Goal: Information Seeking & Learning: Learn about a topic

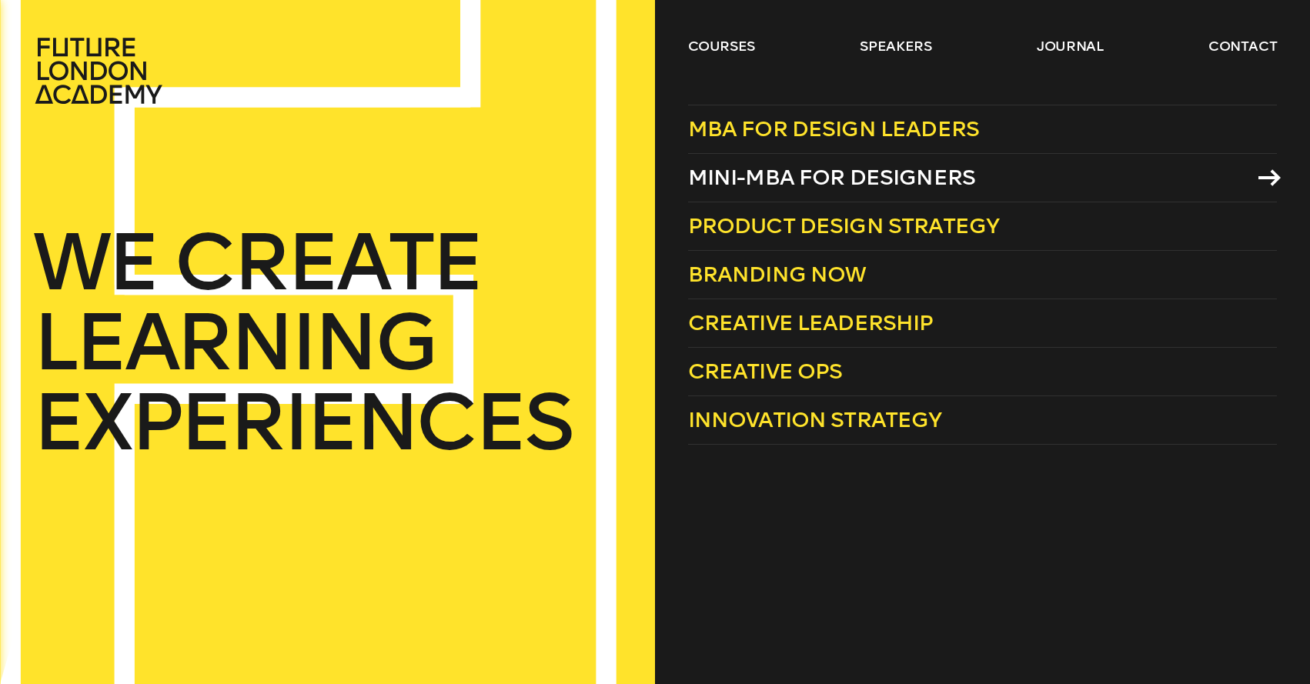
click at [812, 177] on span "Mini-MBA for Designers" at bounding box center [832, 177] width 288 height 25
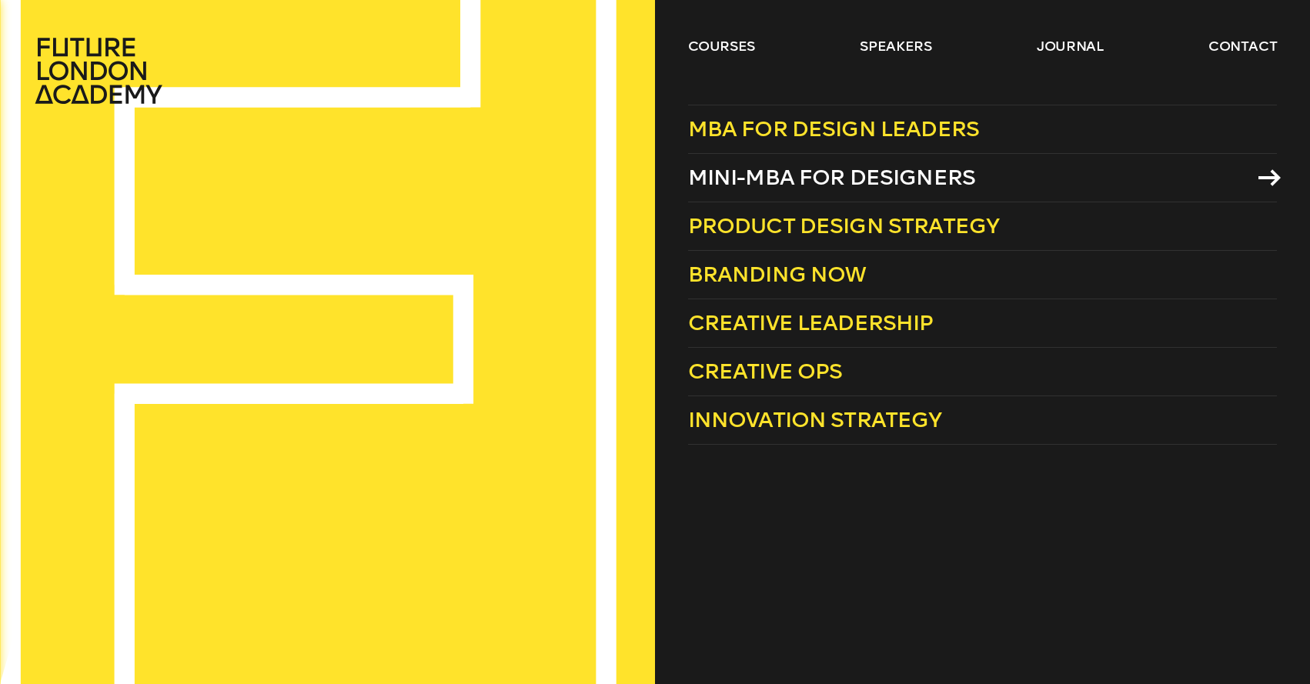
click at [760, 177] on span "Mini-MBA for Designers" at bounding box center [832, 177] width 288 height 25
click at [741, 172] on span "Mini-MBA for Designers" at bounding box center [832, 177] width 288 height 25
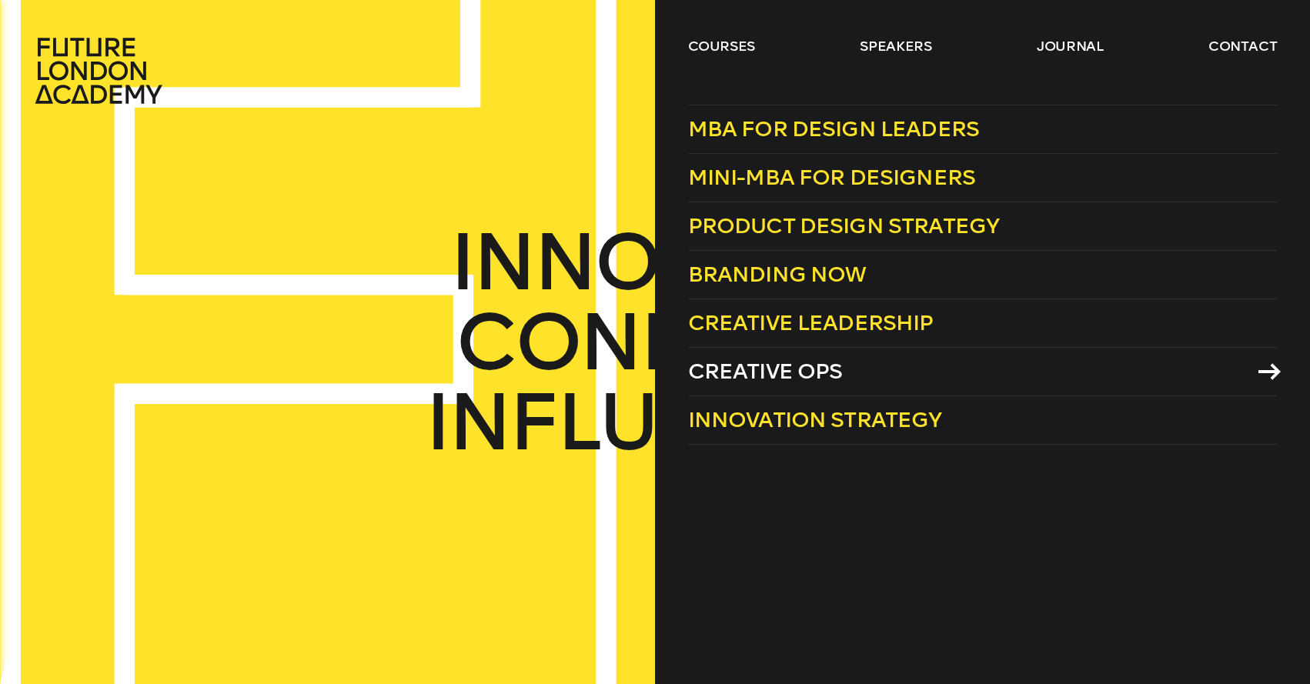
click at [809, 359] on span "Creative Ops" at bounding box center [765, 371] width 155 height 25
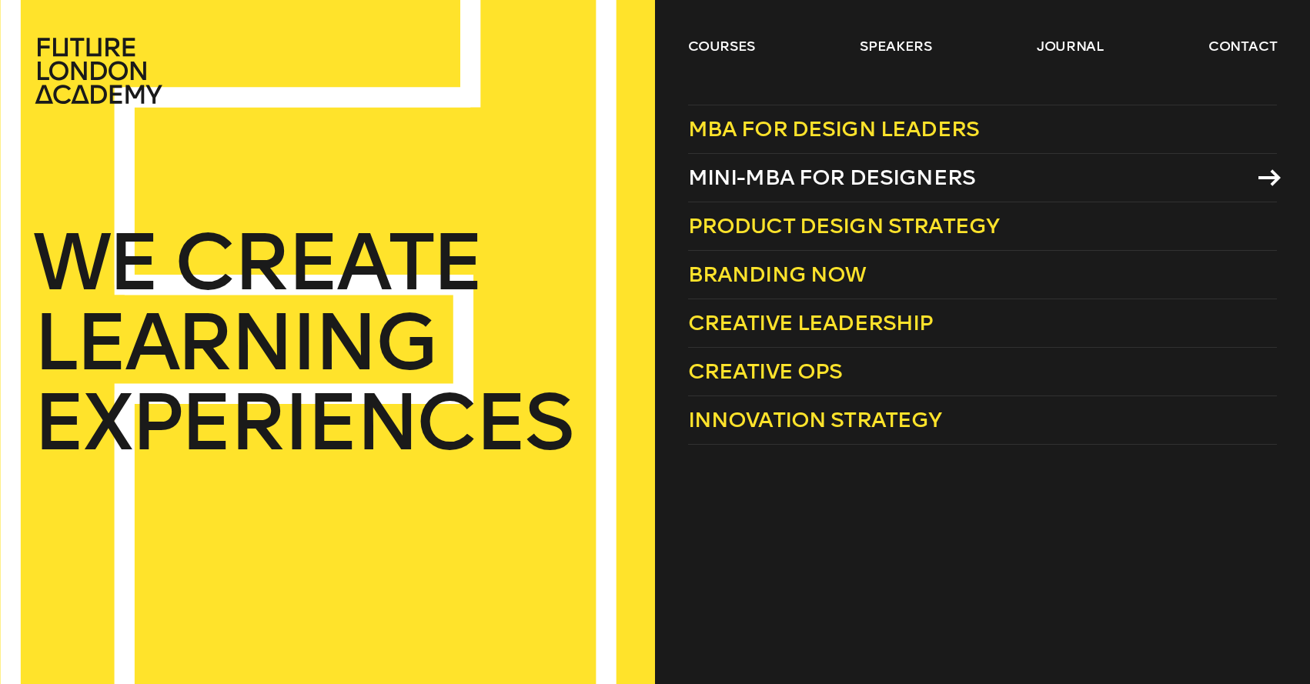
click at [756, 174] on span "Mini-MBA for Designers" at bounding box center [832, 177] width 288 height 25
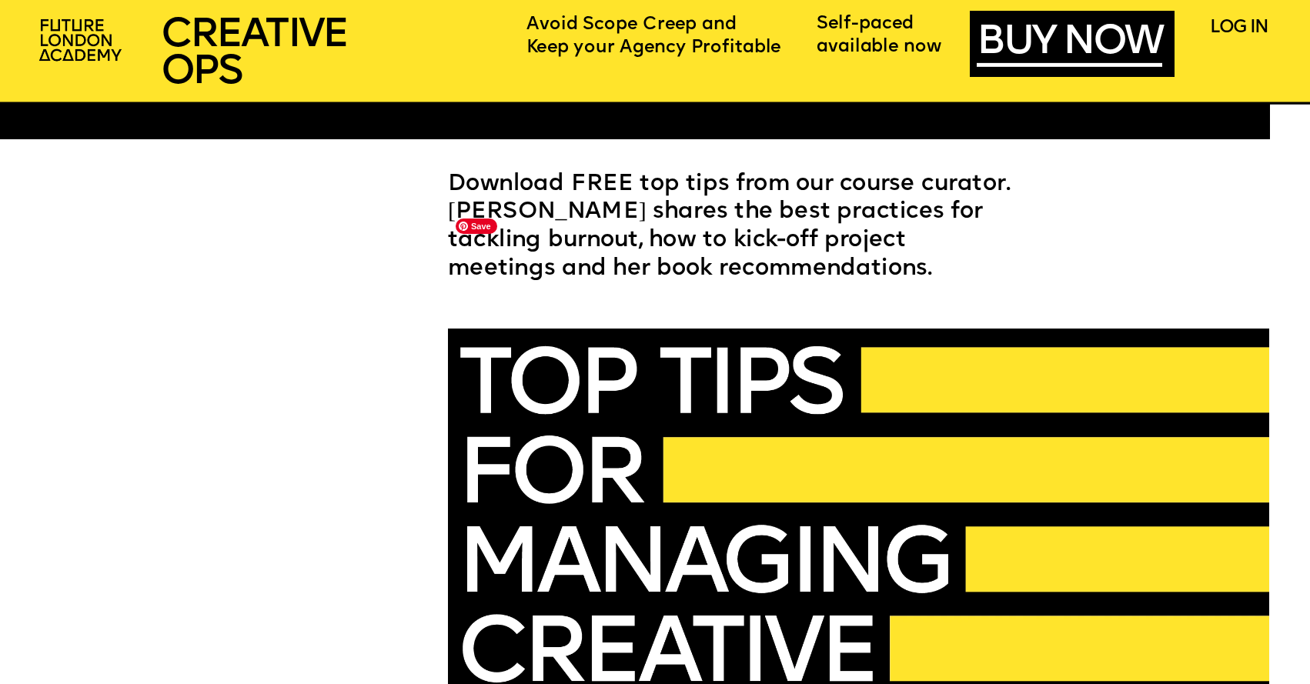
scroll to position [4159, 0]
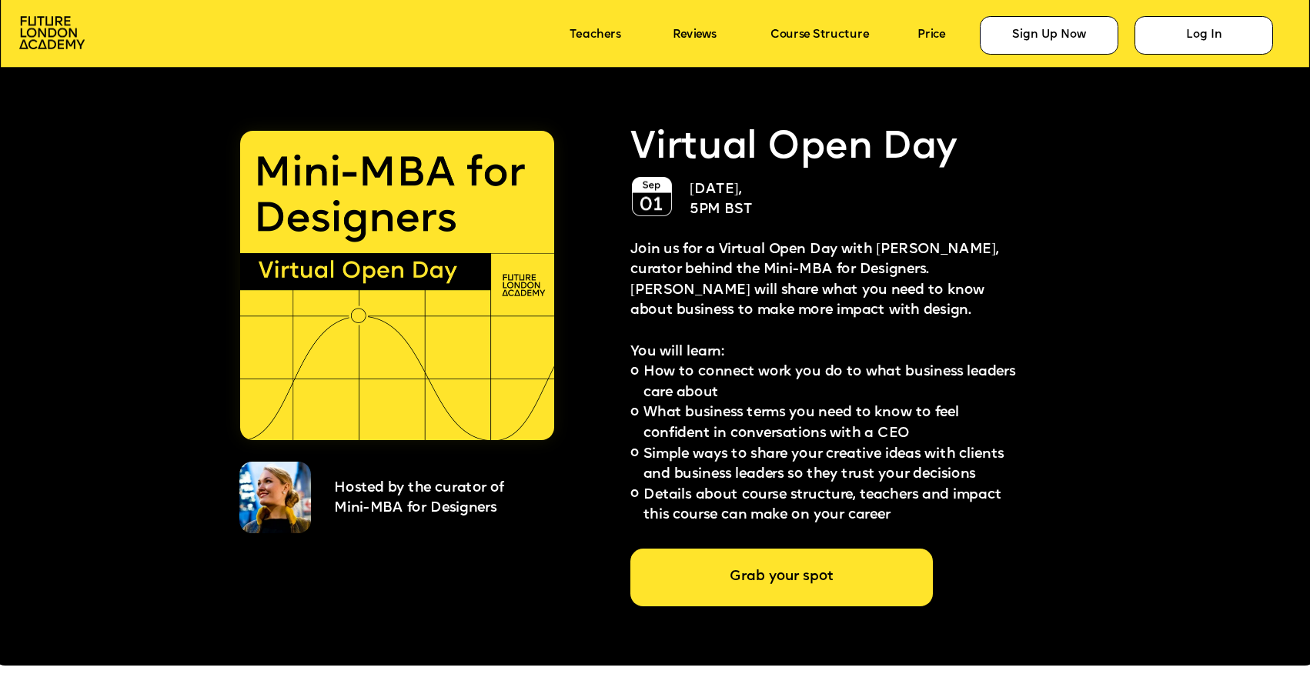
scroll to position [3389, 0]
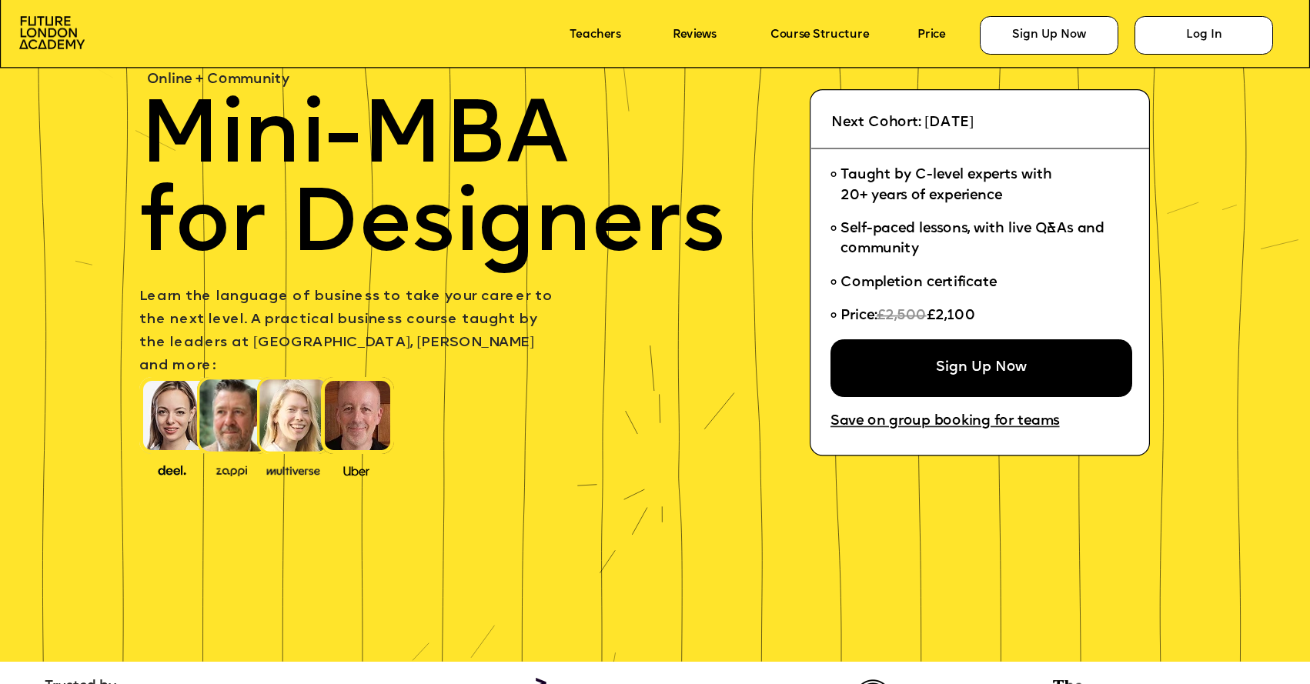
scroll to position [337, 0]
